Goal: Browse casually

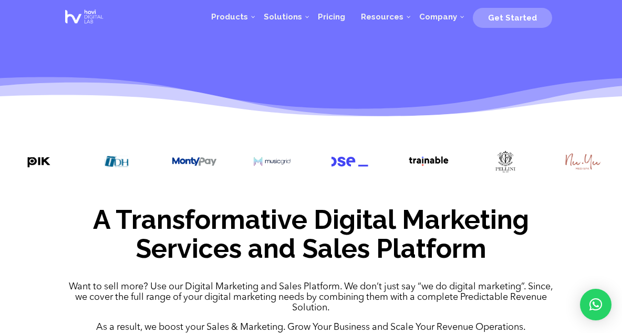
scroll to position [270, 0]
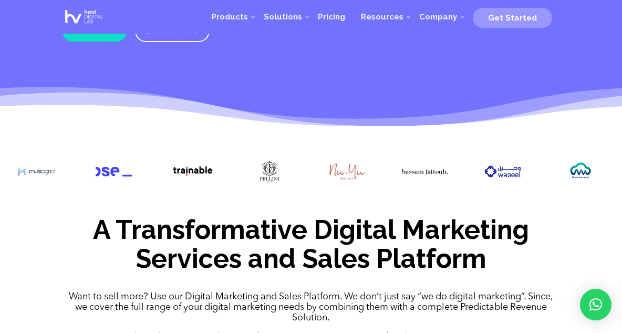
drag, startPoint x: 434, startPoint y: 176, endPoint x: 203, endPoint y: 177, distance: 230.2
click at [203, 177] on div at bounding box center [311, 172] width 622 height 57
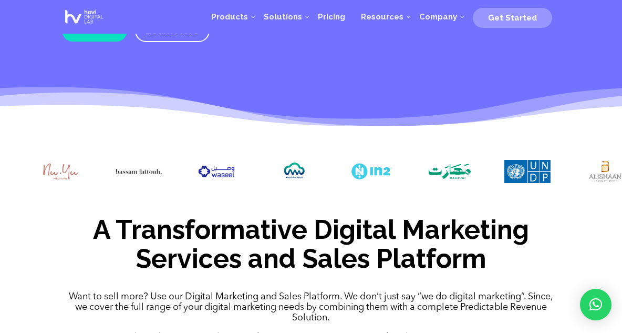
drag, startPoint x: 461, startPoint y: 161, endPoint x: 184, endPoint y: 162, distance: 276.4
click at [184, 162] on div at bounding box center [311, 172] width 622 height 57
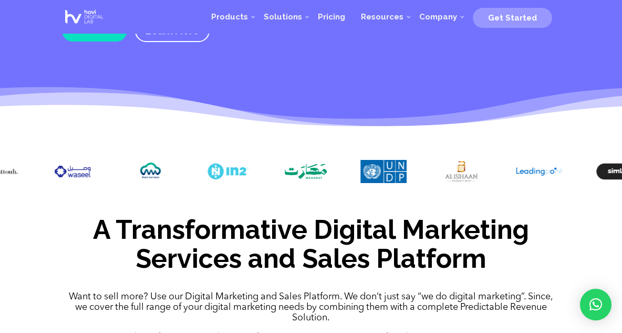
drag, startPoint x: 432, startPoint y: 169, endPoint x: 169, endPoint y: 176, distance: 263.9
click at [283, 176] on img at bounding box center [306, 171] width 46 height 23
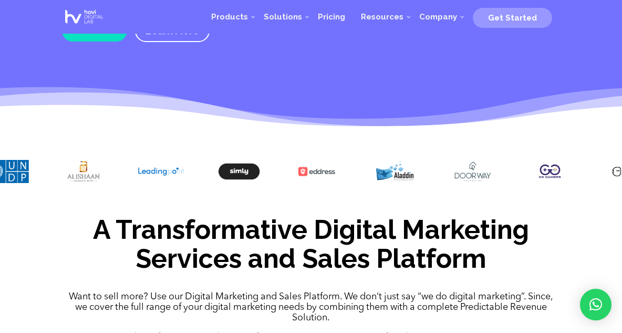
drag, startPoint x: 423, startPoint y: 177, endPoint x: 157, endPoint y: 179, distance: 265.9
click at [156, 179] on img at bounding box center [161, 171] width 46 height 23
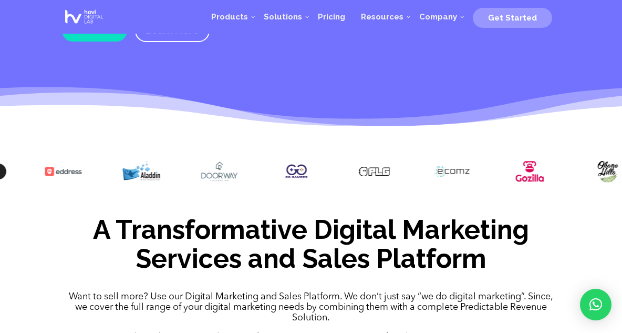
drag, startPoint x: 372, startPoint y: 171, endPoint x: 139, endPoint y: 171, distance: 233.3
click at [139, 171] on img at bounding box center [141, 172] width 46 height 25
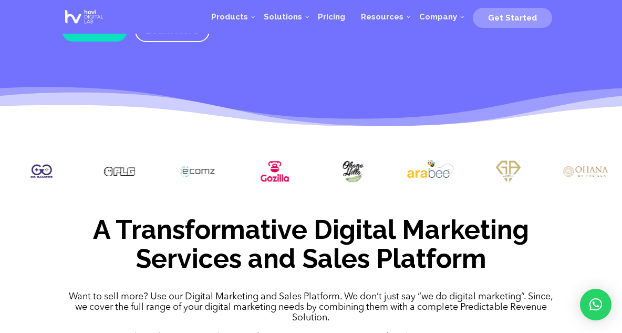
drag, startPoint x: 436, startPoint y: 174, endPoint x: 188, endPoint y: 182, distance: 248.7
click at [188, 182] on img at bounding box center [197, 171] width 46 height 23
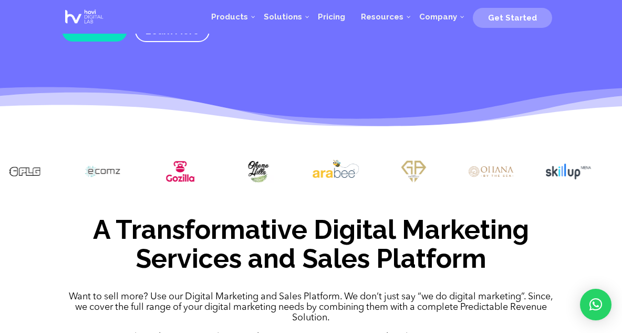
drag, startPoint x: 438, startPoint y: 178, endPoint x: 345, endPoint y: 178, distance: 93.5
click at [345, 178] on img at bounding box center [336, 171] width 46 height 23
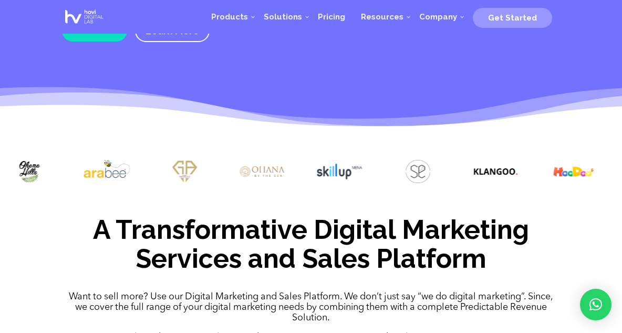
drag, startPoint x: 470, startPoint y: 169, endPoint x: 227, endPoint y: 178, distance: 243.5
click at [227, 178] on div at bounding box center [311, 172] width 622 height 57
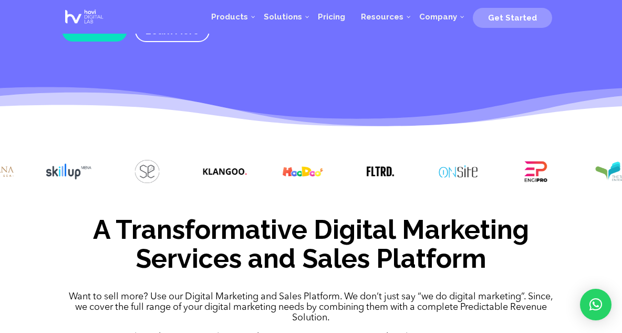
drag, startPoint x: 489, startPoint y: 172, endPoint x: 318, endPoint y: 174, distance: 170.8
click at [318, 174] on div at bounding box center [311, 172] width 622 height 57
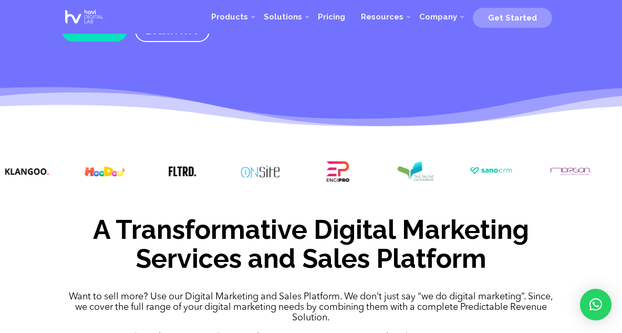
drag, startPoint x: 404, startPoint y: 169, endPoint x: 220, endPoint y: 171, distance: 183.9
click at [219, 171] on div at bounding box center [311, 172] width 622 height 57
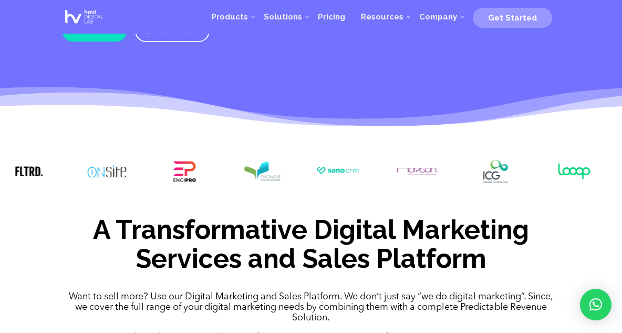
drag, startPoint x: 408, startPoint y: 168, endPoint x: 234, endPoint y: 168, distance: 173.9
click at [239, 168] on img at bounding box center [262, 171] width 46 height 23
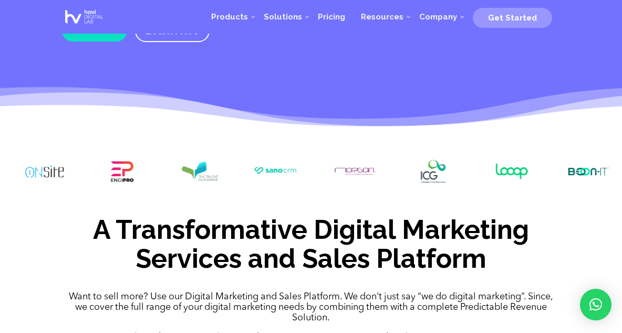
drag, startPoint x: 327, startPoint y: 169, endPoint x: 264, endPoint y: 169, distance: 63.1
click at [263, 169] on img at bounding box center [278, 170] width 46 height 21
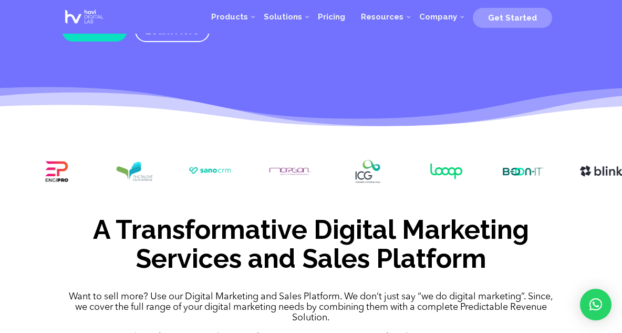
drag, startPoint x: 429, startPoint y: 163, endPoint x: 370, endPoint y: 164, distance: 59.4
click at [369, 164] on img at bounding box center [368, 171] width 46 height 23
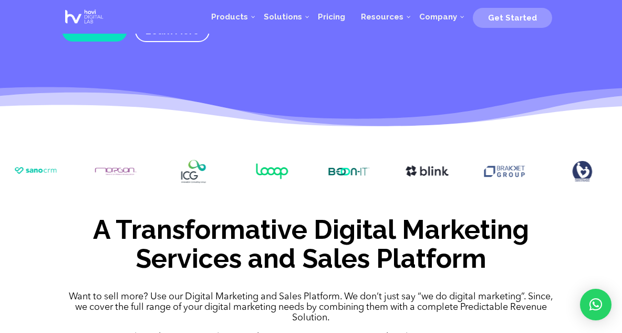
drag, startPoint x: 501, startPoint y: 168, endPoint x: 328, endPoint y: 172, distance: 172.9
click at [328, 172] on img at bounding box center [349, 171] width 46 height 23
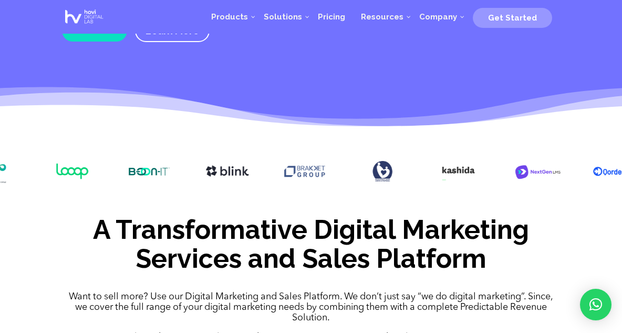
drag, startPoint x: 437, startPoint y: 173, endPoint x: 247, endPoint y: 181, distance: 190.4
click at [247, 181] on img at bounding box center [227, 171] width 46 height 23
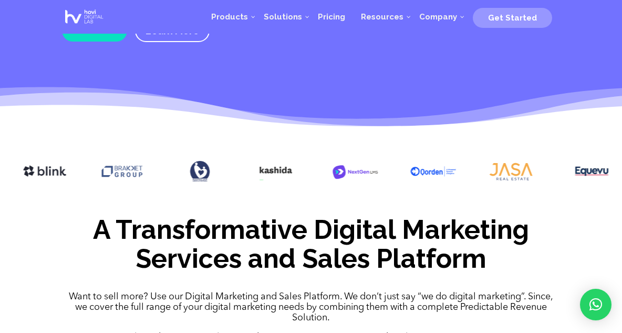
drag, startPoint x: 394, startPoint y: 171, endPoint x: 218, endPoint y: 170, distance: 176.0
click at [218, 170] on img at bounding box center [200, 171] width 46 height 23
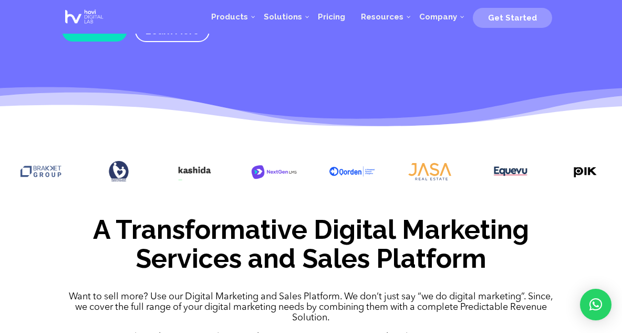
drag, startPoint x: 343, startPoint y: 171, endPoint x: 261, endPoint y: 174, distance: 82.0
click at [261, 174] on img at bounding box center [274, 171] width 46 height 23
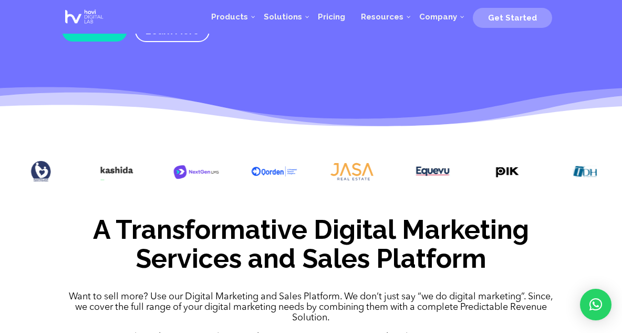
drag, startPoint x: 368, startPoint y: 176, endPoint x: 285, endPoint y: 177, distance: 83.0
click at [285, 177] on img at bounding box center [274, 171] width 46 height 23
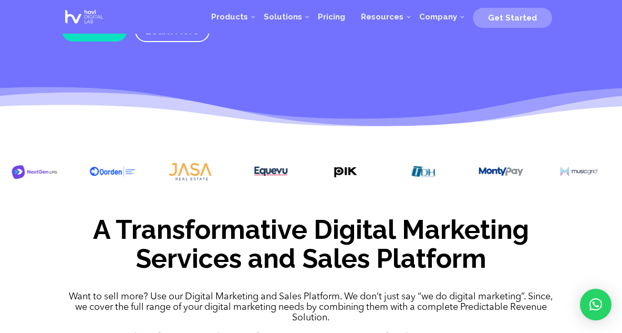
drag, startPoint x: 379, startPoint y: 173, endPoint x: 223, endPoint y: 173, distance: 156.1
click at [223, 173] on div at bounding box center [311, 172] width 622 height 57
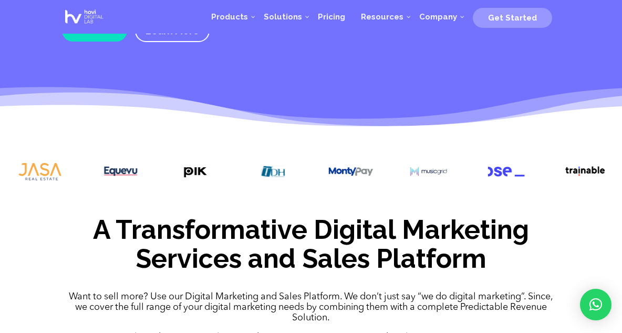
drag, startPoint x: 395, startPoint y: 165, endPoint x: 245, endPoint y: 166, distance: 149.8
click at [245, 166] on div at bounding box center [311, 172] width 622 height 57
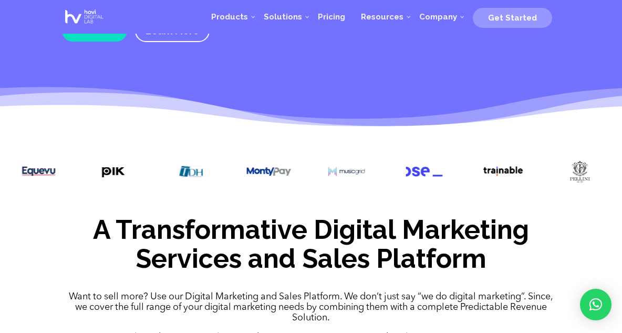
drag, startPoint x: 335, startPoint y: 170, endPoint x: 245, endPoint y: 170, distance: 89.9
click at [246, 170] on img at bounding box center [269, 171] width 46 height 23
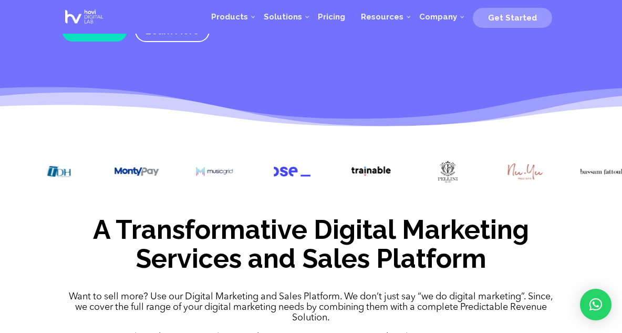
drag, startPoint x: 416, startPoint y: 160, endPoint x: 238, endPoint y: 159, distance: 177.6
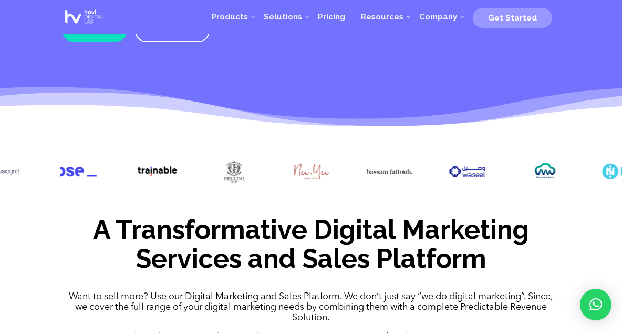
drag, startPoint x: 462, startPoint y: 158, endPoint x: 266, endPoint y: 161, distance: 196.6
click at [266, 161] on div at bounding box center [311, 172] width 622 height 57
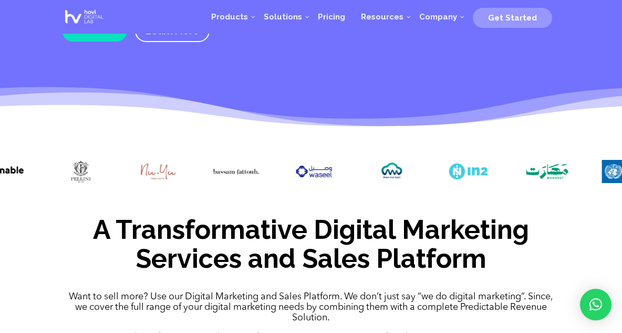
drag, startPoint x: 517, startPoint y: 167, endPoint x: 364, endPoint y: 167, distance: 152.9
click at [369, 167] on img at bounding box center [392, 171] width 46 height 23
